Goal: Task Accomplishment & Management: Manage account settings

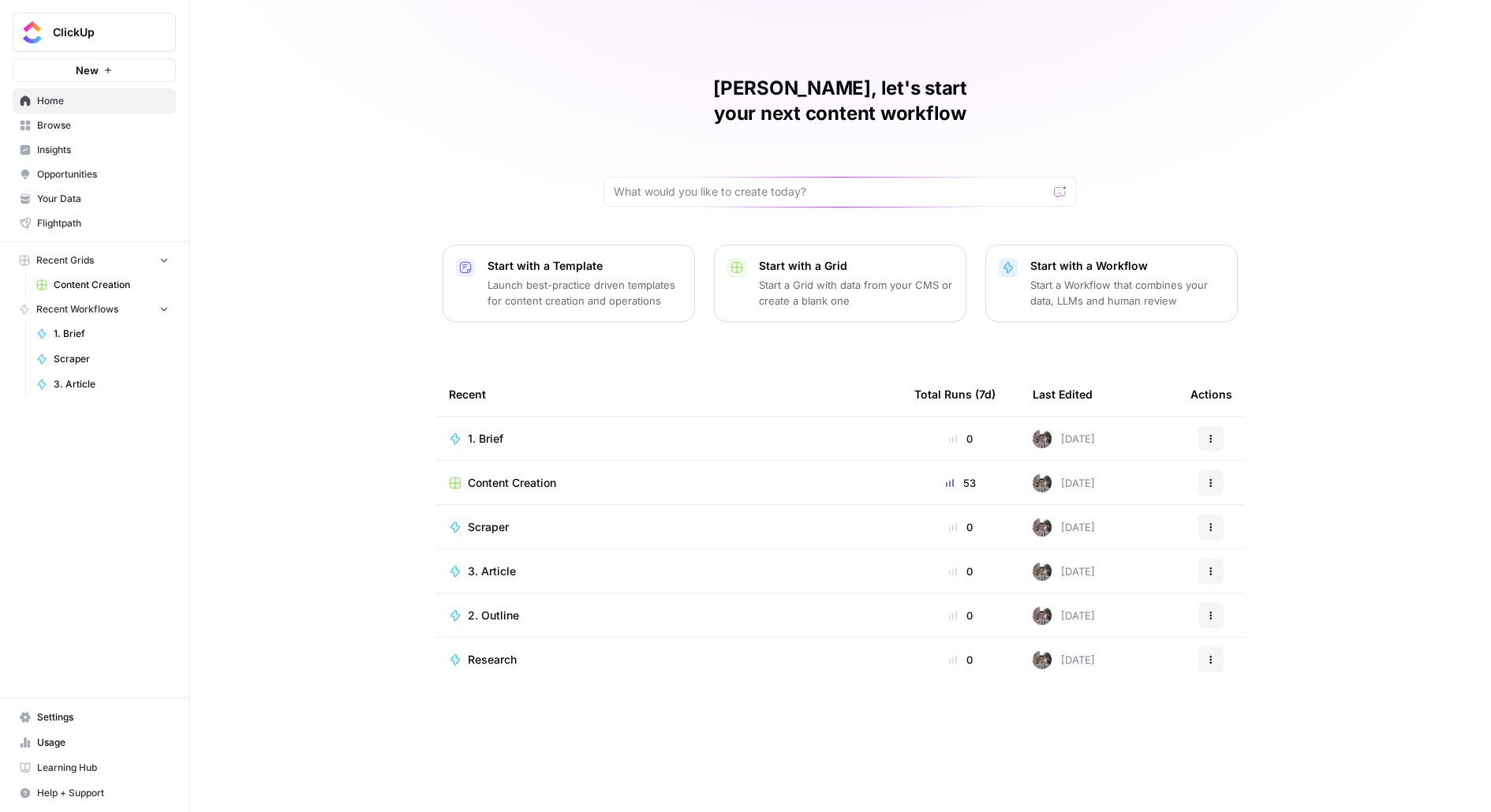
click at [99, 206] on link "Your Data" at bounding box center [94, 198] width 163 height 25
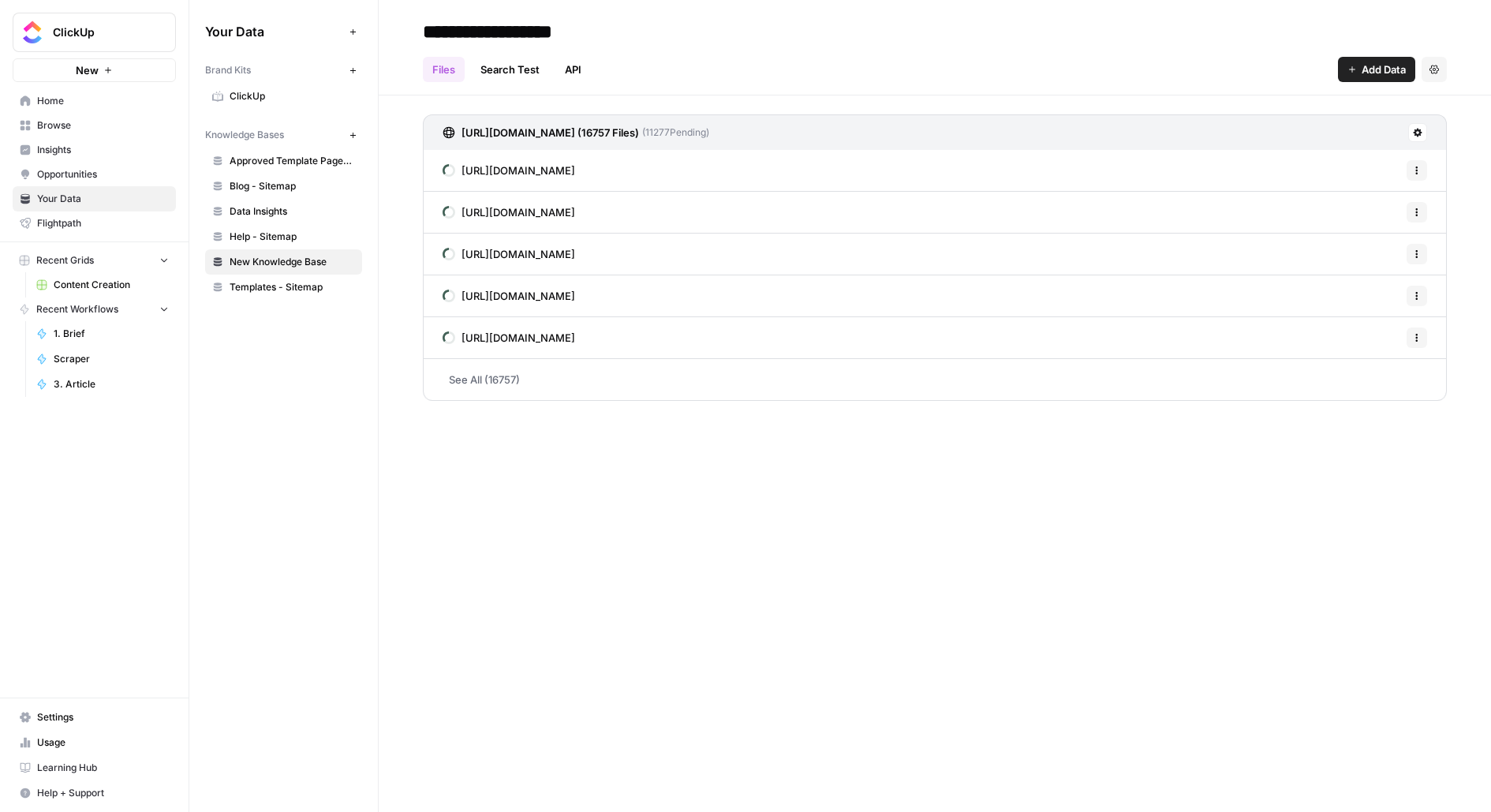
click at [589, 393] on link "See All (16757)" at bounding box center [935, 378] width 1024 height 41
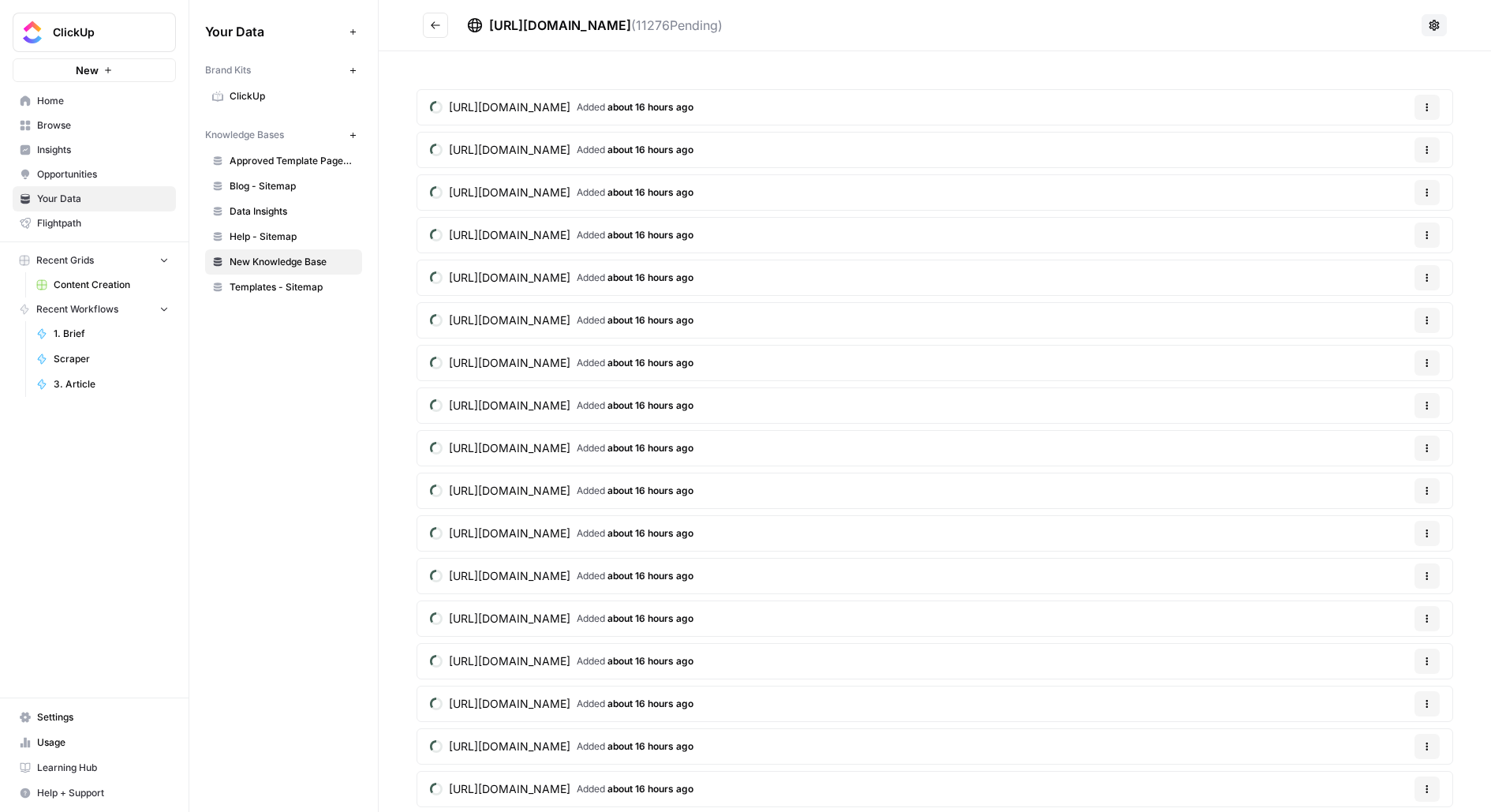
click at [451, 28] on h2 "[URL][DOMAIN_NAME] ( 11276 Pending)" at bounding box center [919, 25] width 993 height 25
click at [442, 28] on button "Go back" at bounding box center [435, 25] width 25 height 25
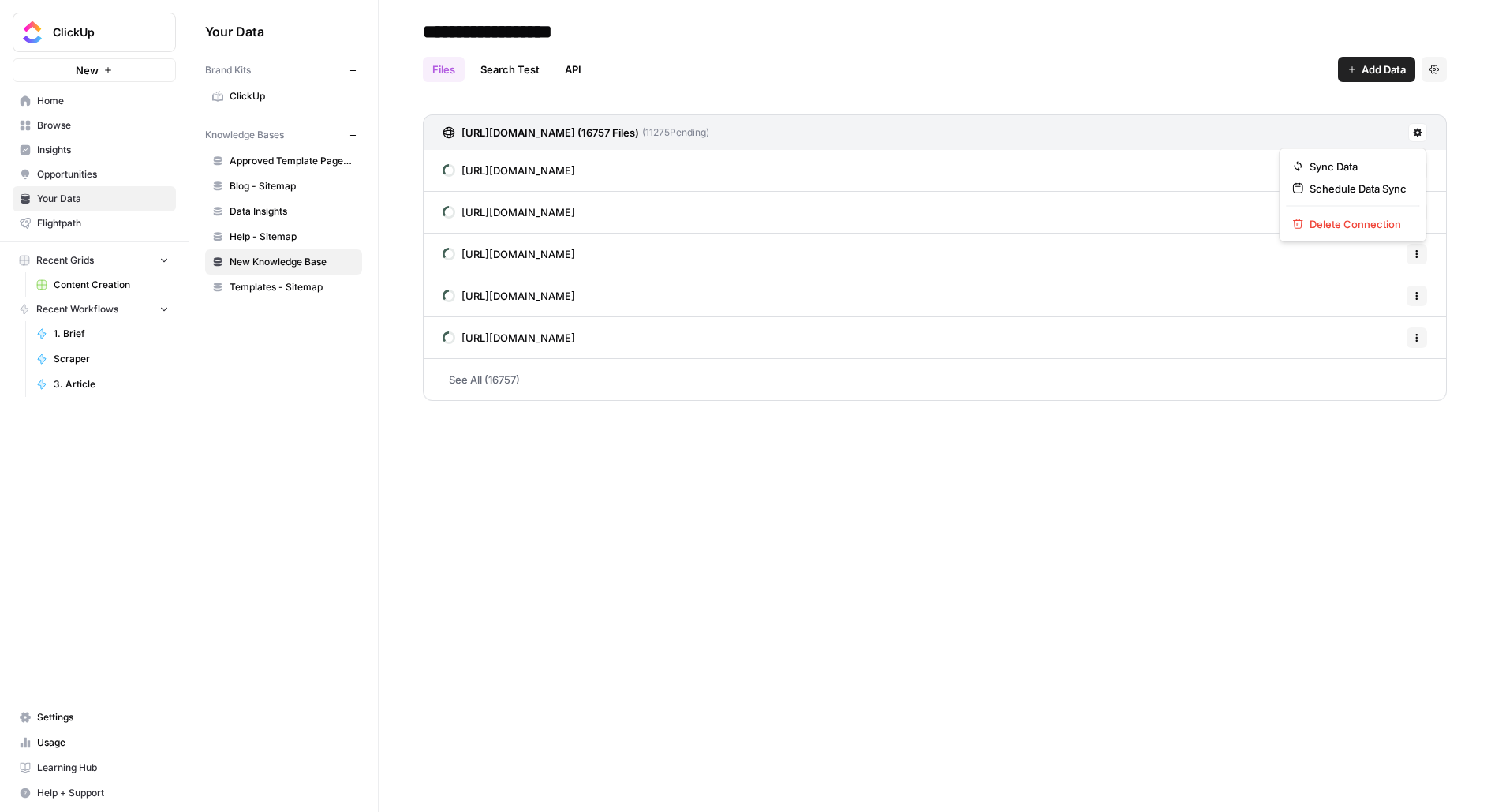
click at [1414, 133] on icon at bounding box center [1419, 133] width 10 height 10
click at [1302, 219] on icon "button" at bounding box center [1299, 224] width 10 height 10
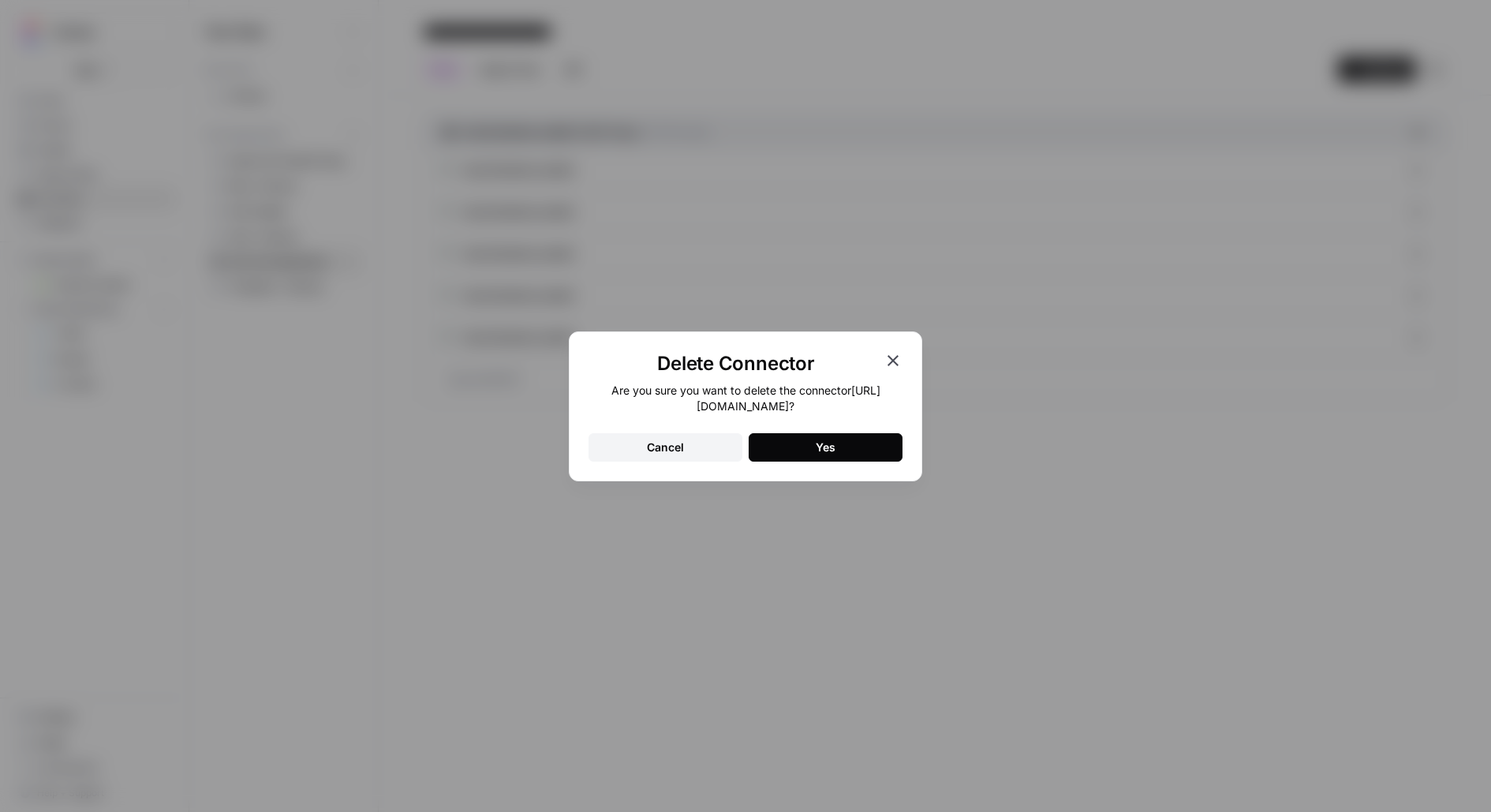
click at [898, 449] on button "Yes" at bounding box center [825, 447] width 154 height 29
